Goal: Transaction & Acquisition: Purchase product/service

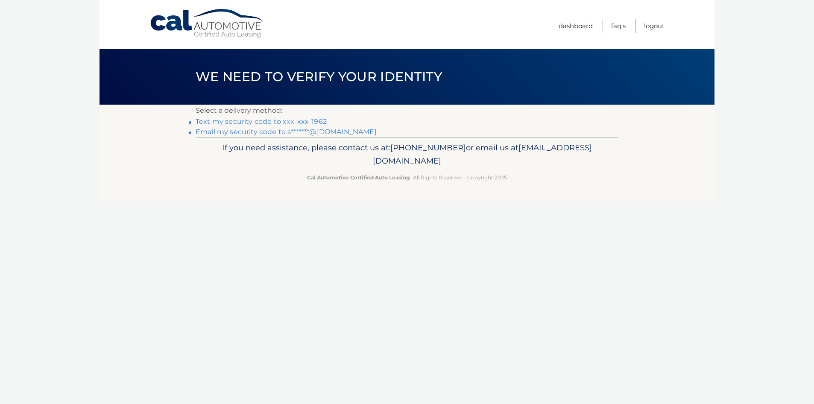
click at [278, 123] on link "Text my security code to xxx-xxx-1962" at bounding box center [260, 121] width 131 height 8
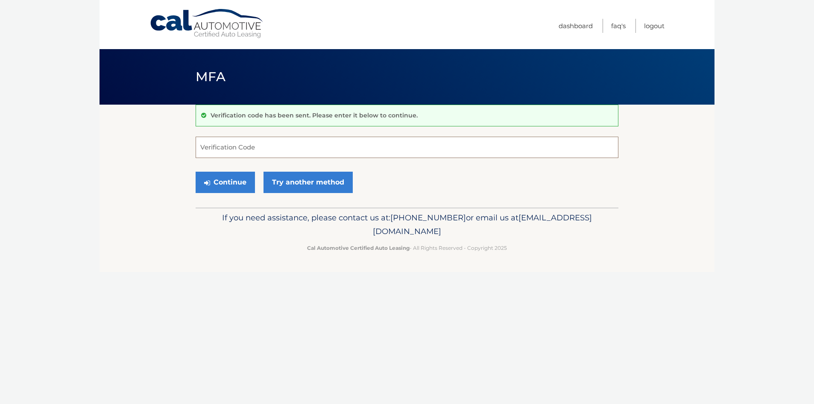
click at [280, 146] on input "Verification Code" at bounding box center [406, 147] width 423 height 21
type input "716490"
click at [229, 186] on button "Continue" at bounding box center [224, 182] width 59 height 21
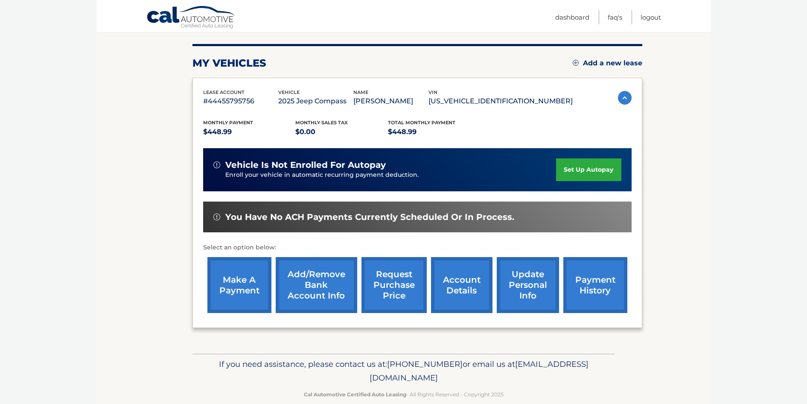
scroll to position [114, 0]
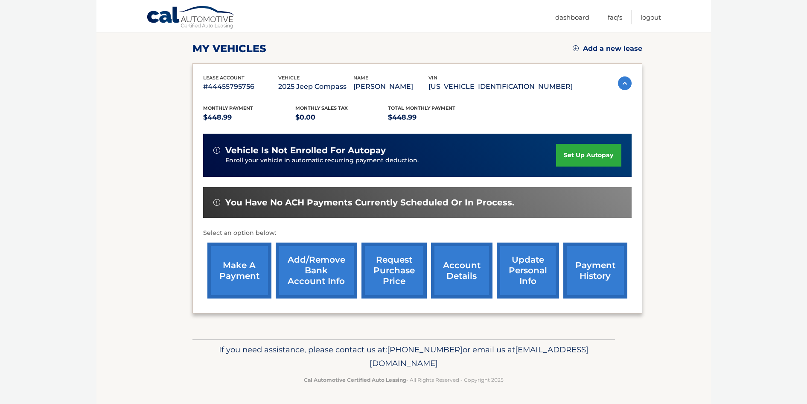
click at [239, 264] on link "make a payment" at bounding box center [239, 270] width 64 height 56
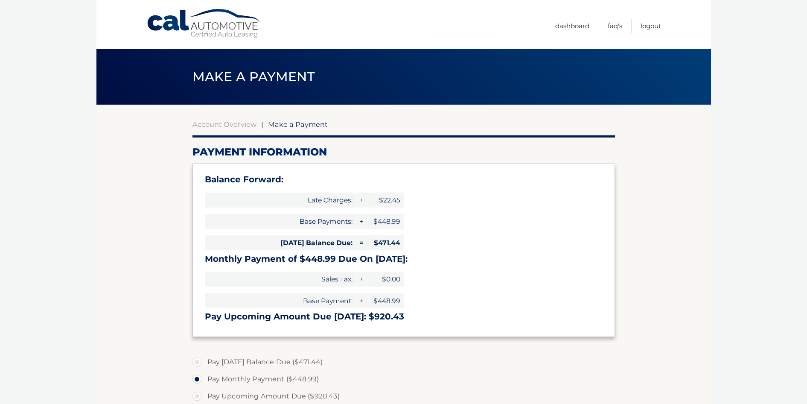
select select "NWJkNDgyOTAtYjE3OC00Yjc5LWI2ZjgtZWM1OTkyYWY3MjRi"
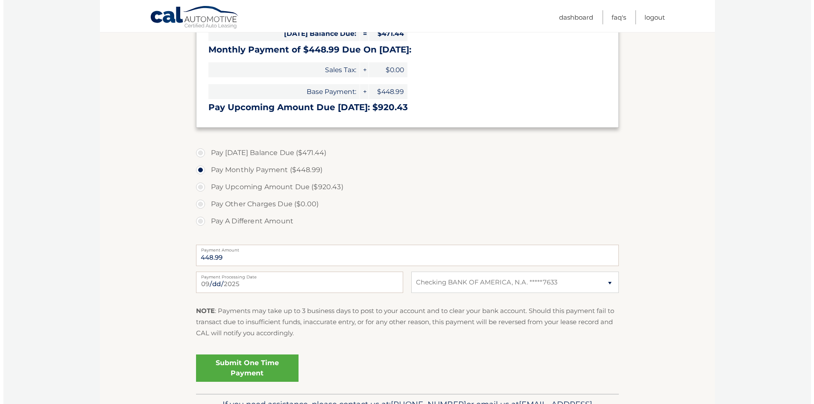
scroll to position [213, 0]
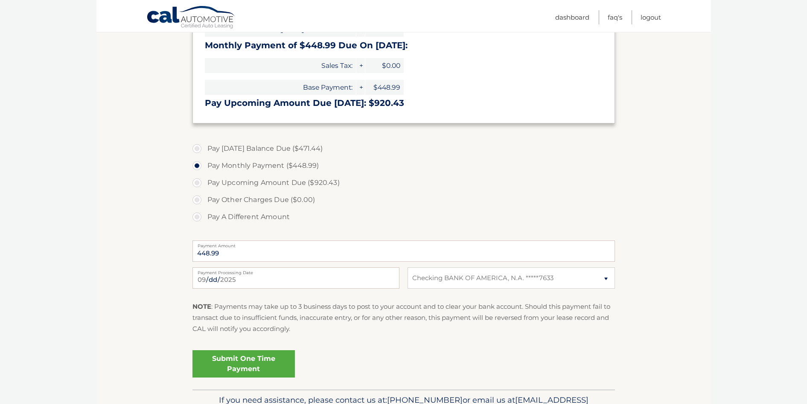
click at [250, 356] on link "Submit One Time Payment" at bounding box center [244, 363] width 102 height 27
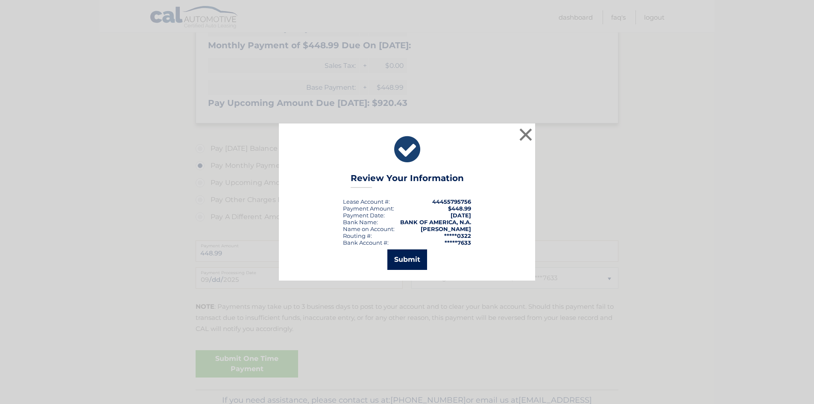
click at [406, 259] on button "Submit" at bounding box center [407, 259] width 40 height 20
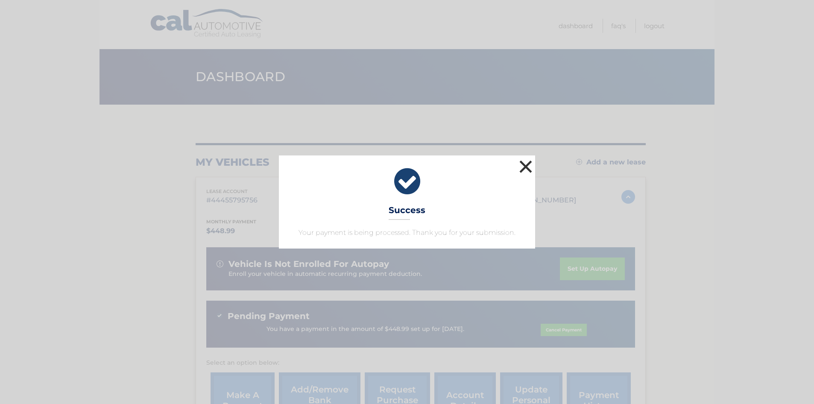
click at [522, 166] on button "×" at bounding box center [525, 166] width 17 height 17
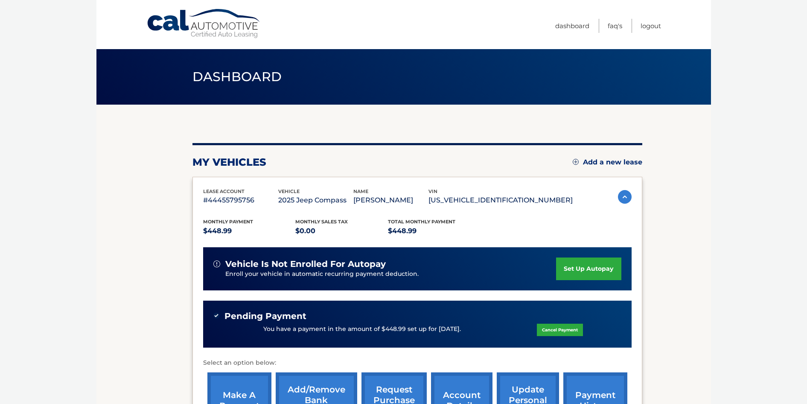
click at [676, 230] on section "my vehicles Add a new lease lease account #44455795756 vehicle 2025 Jeep Compas…" at bounding box center [403, 287] width 615 height 364
